Goal: Task Accomplishment & Management: Manage account settings

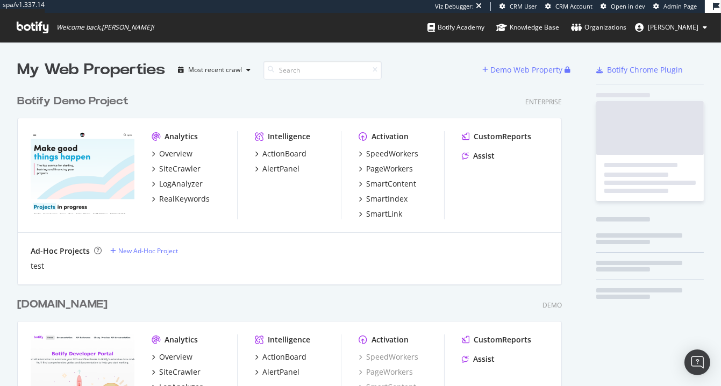
scroll to position [385, 721]
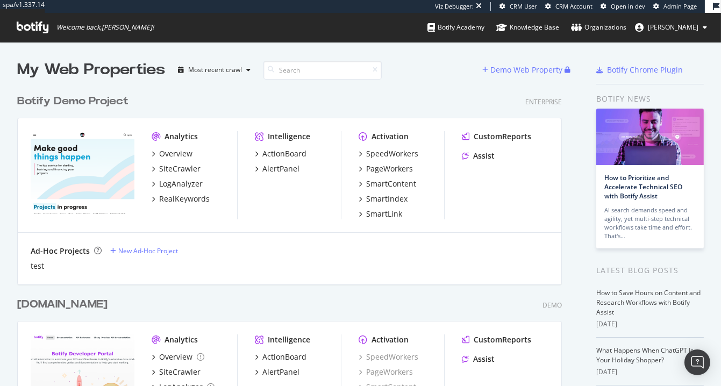
click at [675, 28] on span "[PERSON_NAME]" at bounding box center [673, 27] width 51 height 9
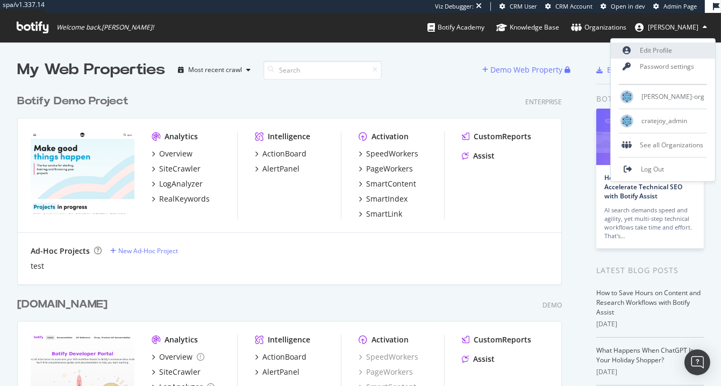
click at [652, 47] on link "Edit Profile" at bounding box center [663, 50] width 104 height 16
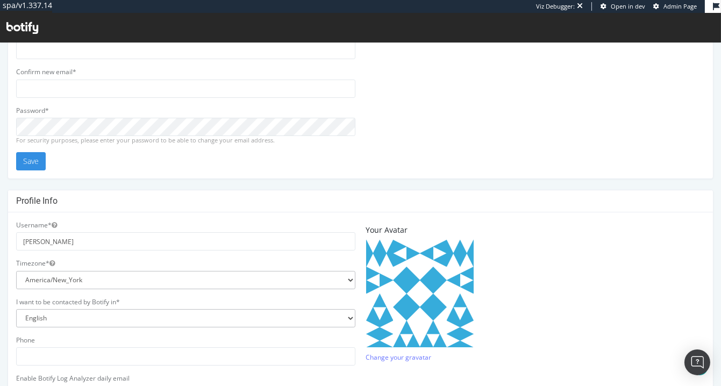
scroll to position [328, 0]
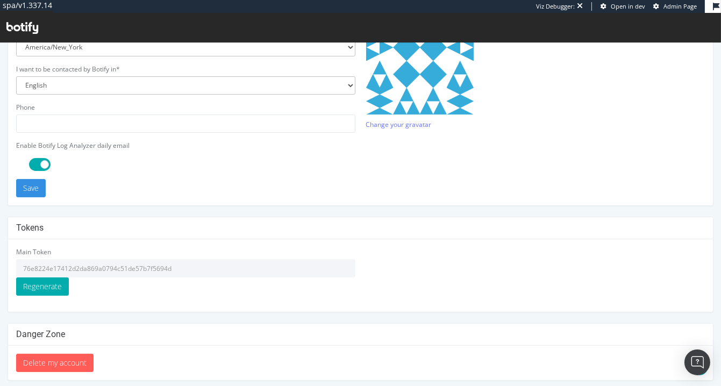
click at [151, 267] on input "76e8224e17412d2da869a0794c51de57b7f5694d" at bounding box center [185, 268] width 339 height 18
